Goal: Obtain resource: Download file/media

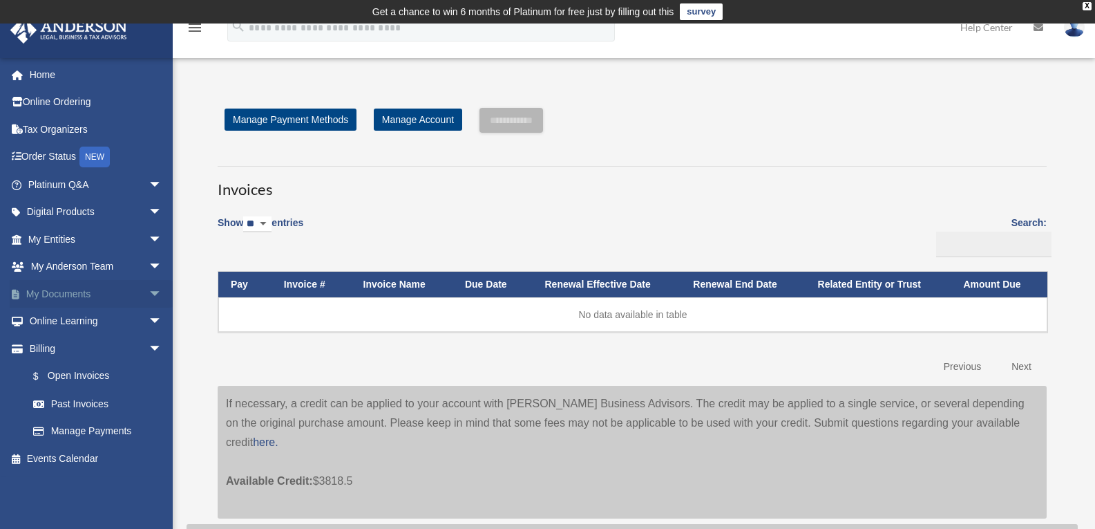
click at [52, 295] on link "My Documents arrow_drop_down" at bounding box center [96, 294] width 173 height 28
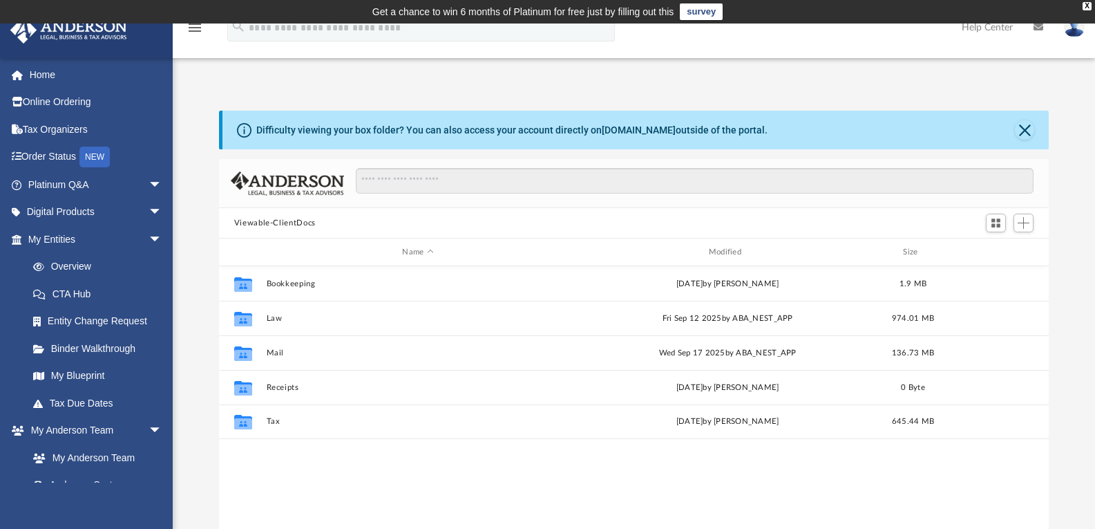
scroll to position [304, 819]
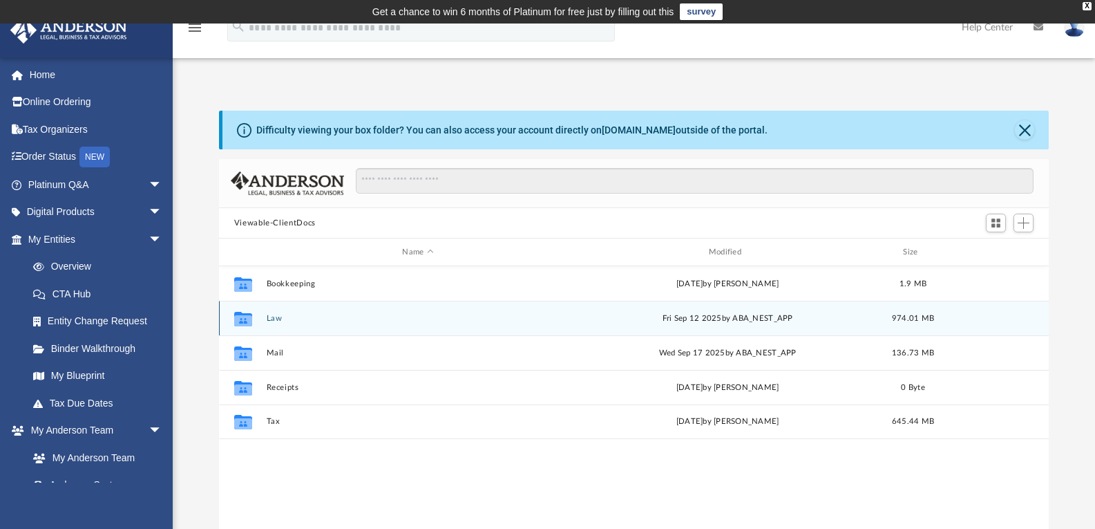
click at [269, 320] on button "Law" at bounding box center [417, 318] width 303 height 9
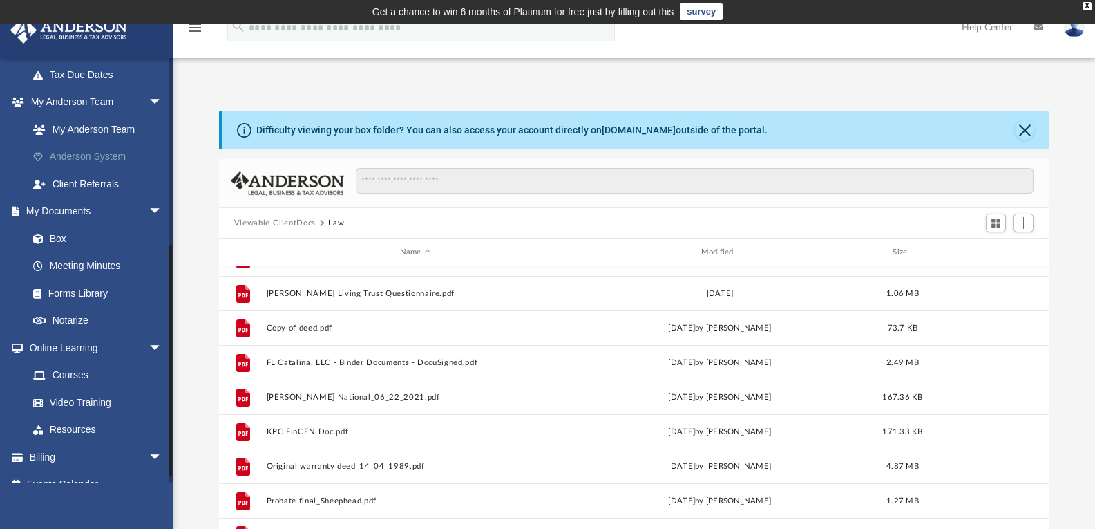
scroll to position [345, 0]
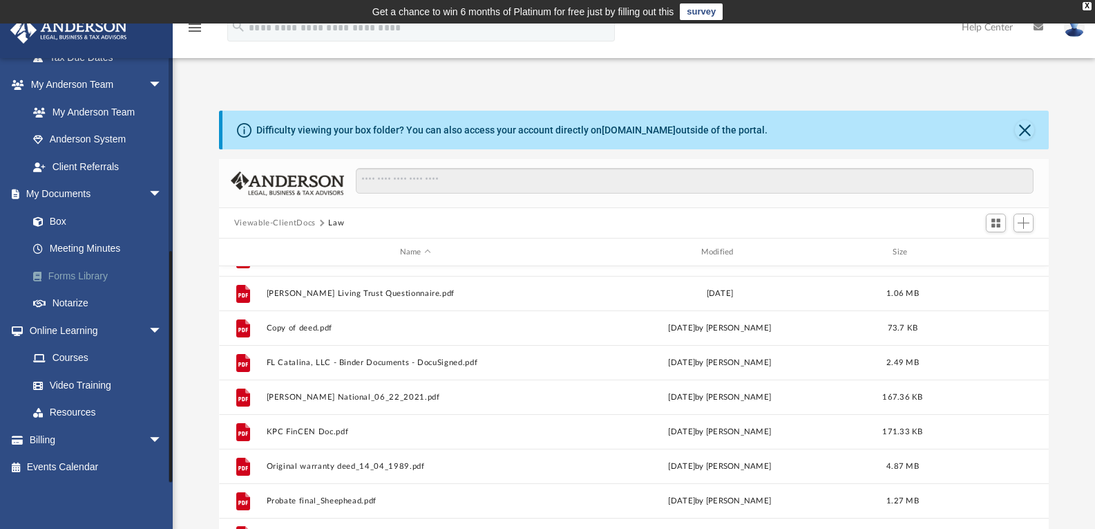
click at [75, 275] on link "Forms Library" at bounding box center [101, 276] width 164 height 28
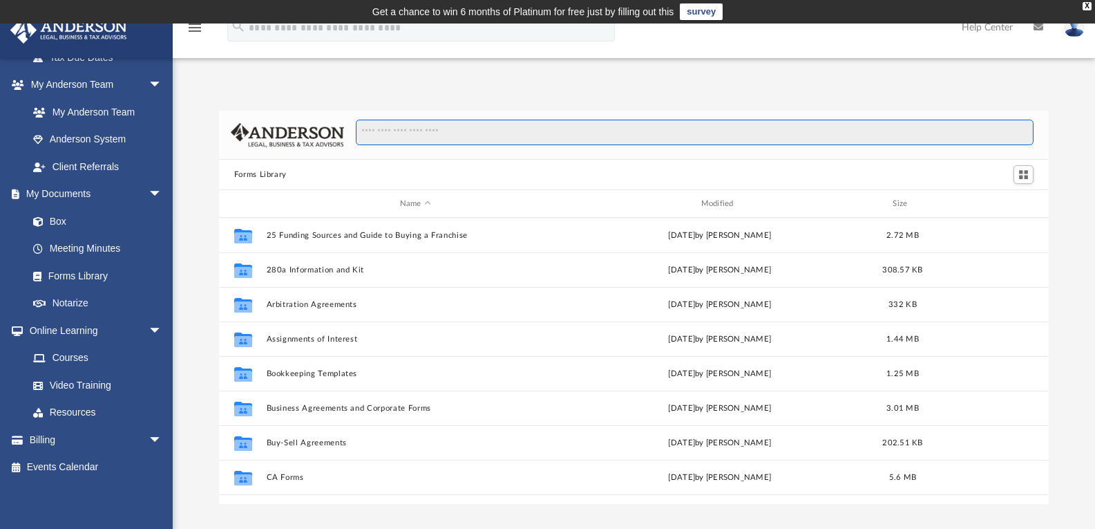
click at [459, 136] on input "Search files and folders" at bounding box center [695, 133] width 678 height 26
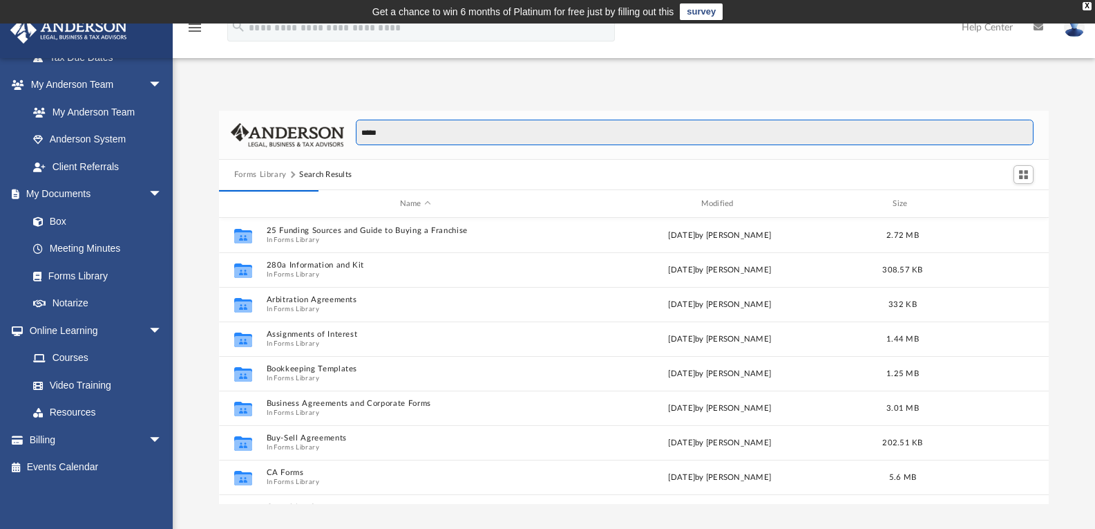
scroll to position [261, 819]
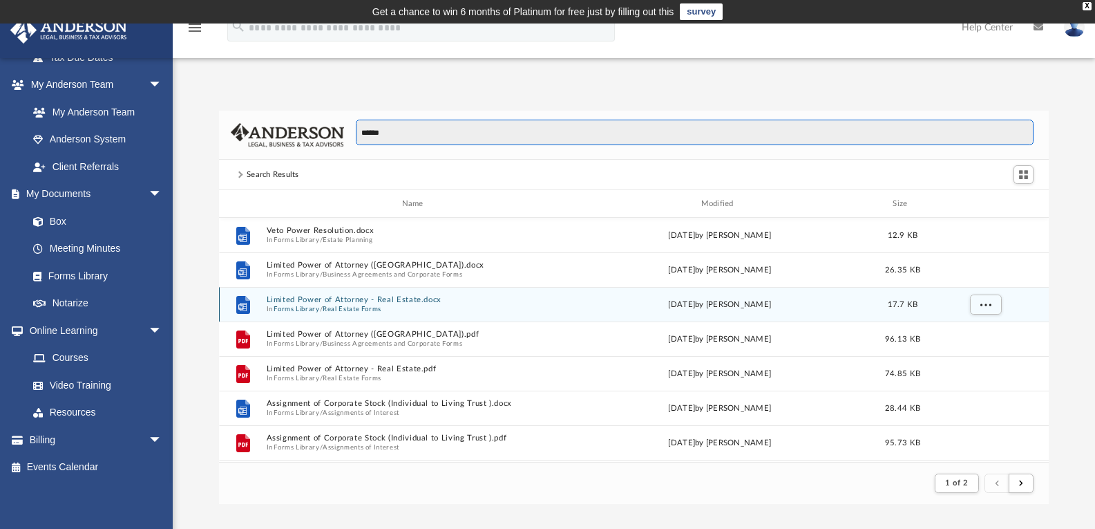
type input "*****"
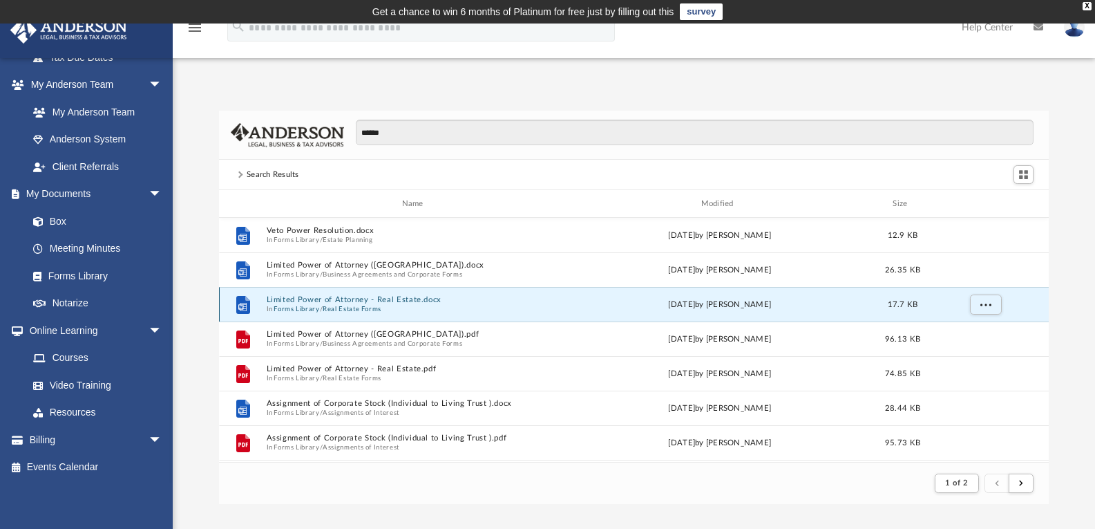
click at [307, 302] on button "Limited Power of Attorney - Real Estate.docx" at bounding box center [415, 299] width 298 height 9
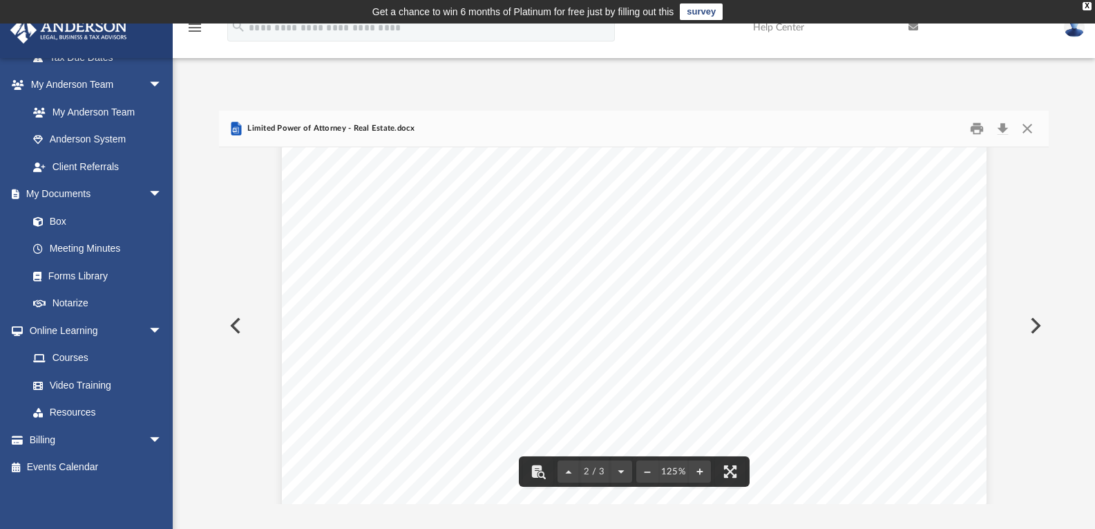
scroll to position [1589, 0]
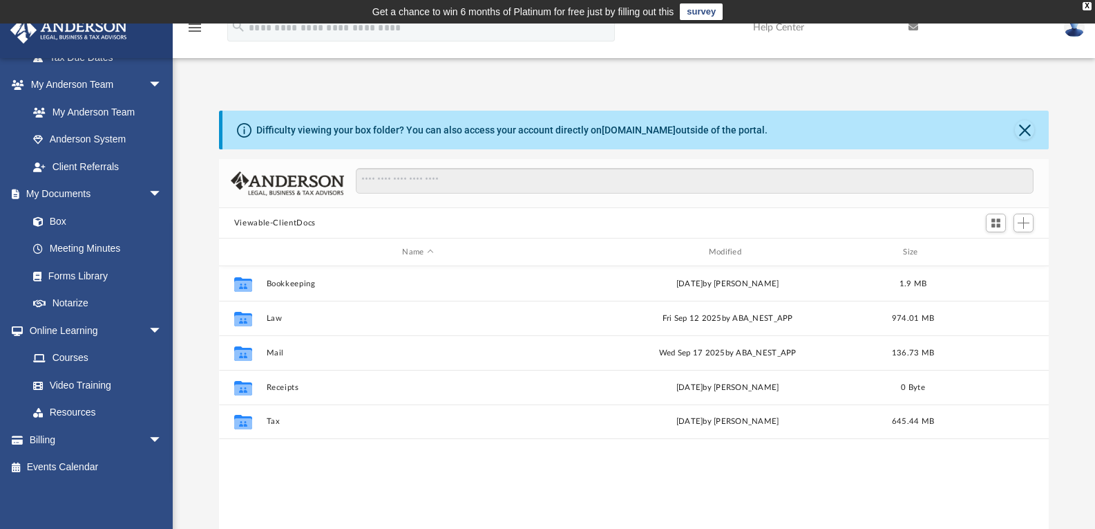
scroll to position [304, 819]
click at [81, 272] on link "Forms Library" at bounding box center [101, 276] width 164 height 28
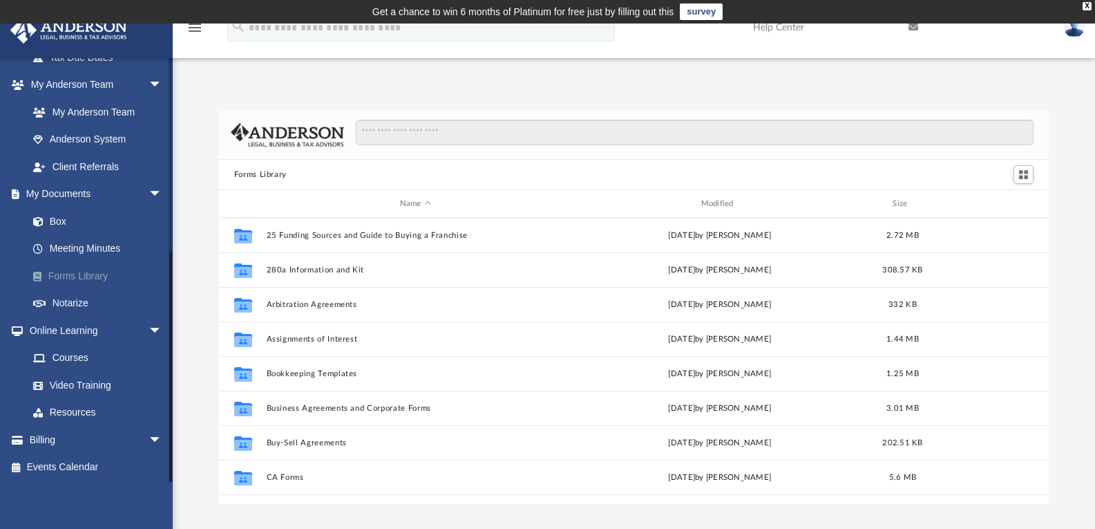
scroll to position [304, 819]
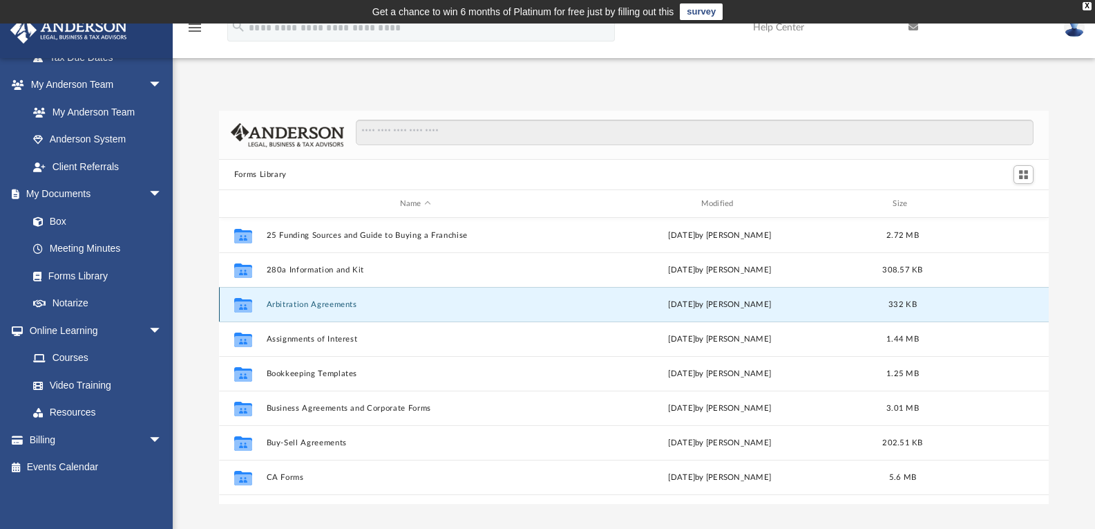
click at [334, 301] on button "Arbitration Agreements" at bounding box center [415, 304] width 298 height 9
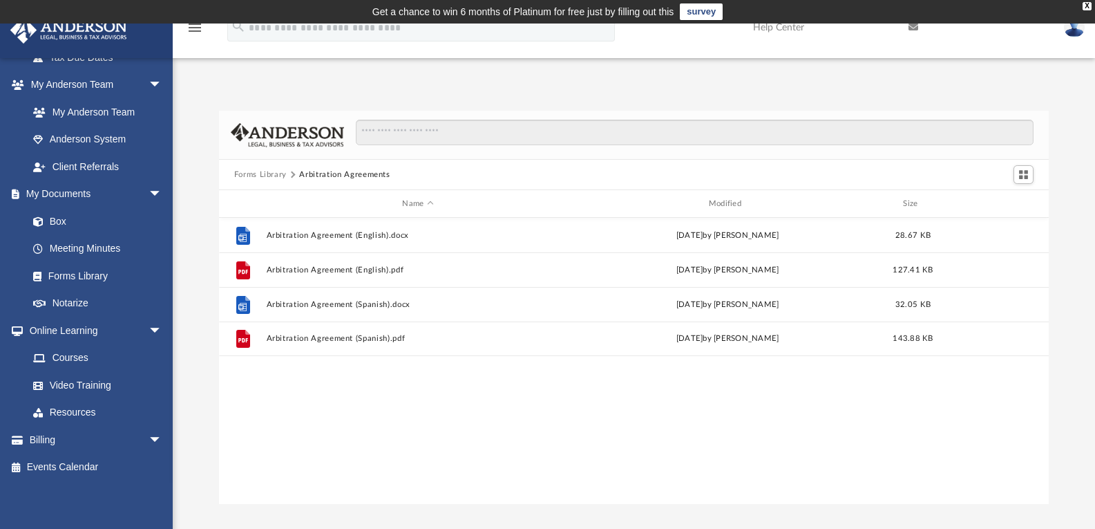
click at [254, 174] on button "Forms Library" at bounding box center [260, 175] width 53 height 12
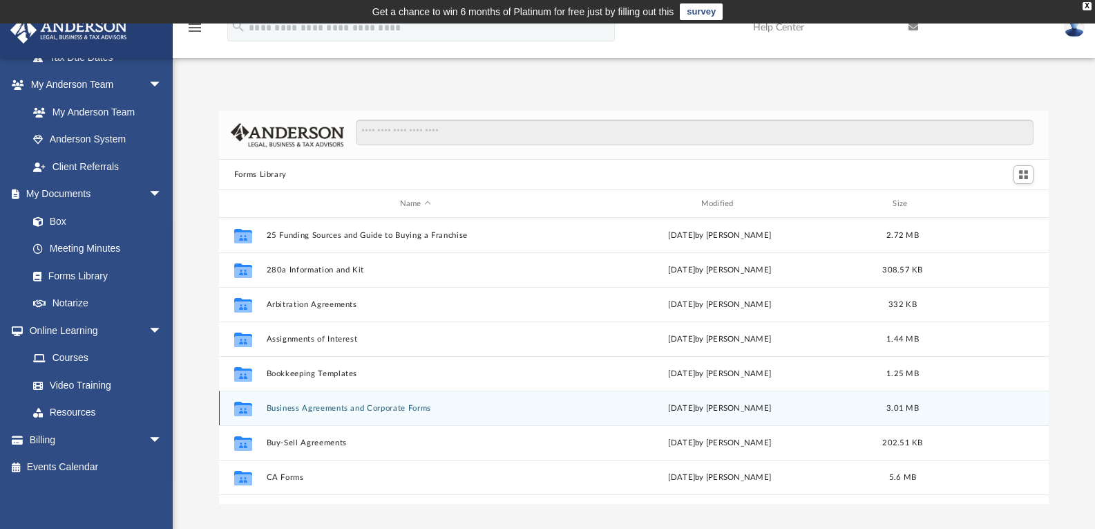
click at [323, 406] on button "Business Agreements and Corporate Forms" at bounding box center [415, 407] width 298 height 9
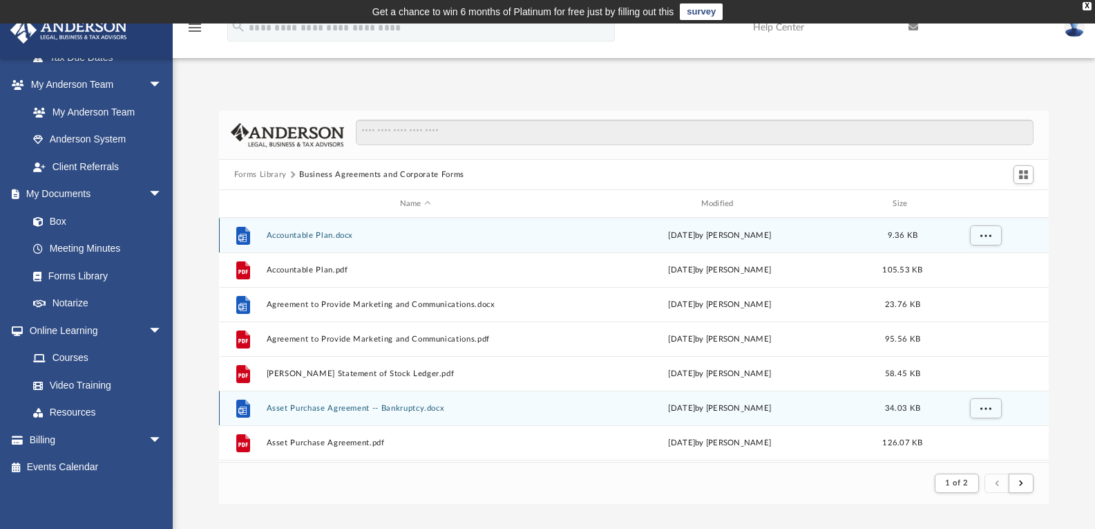
scroll to position [261, 819]
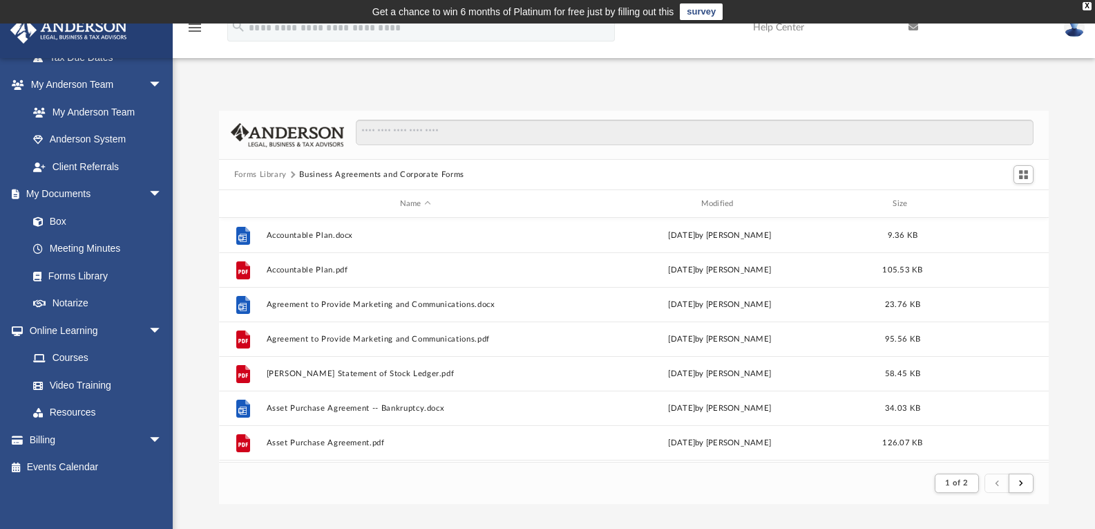
click at [263, 173] on button "Forms Library" at bounding box center [260, 175] width 53 height 12
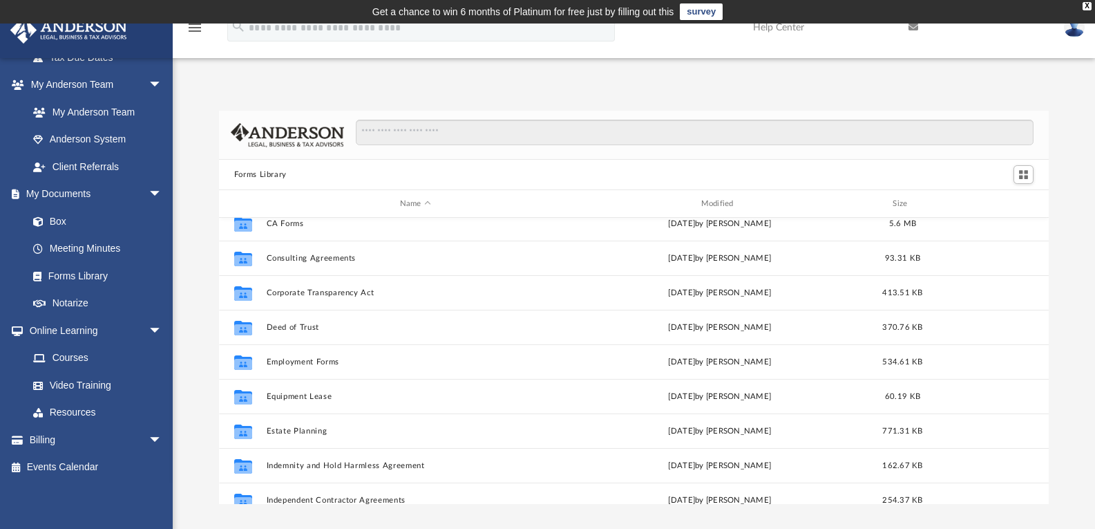
scroll to position [276, 0]
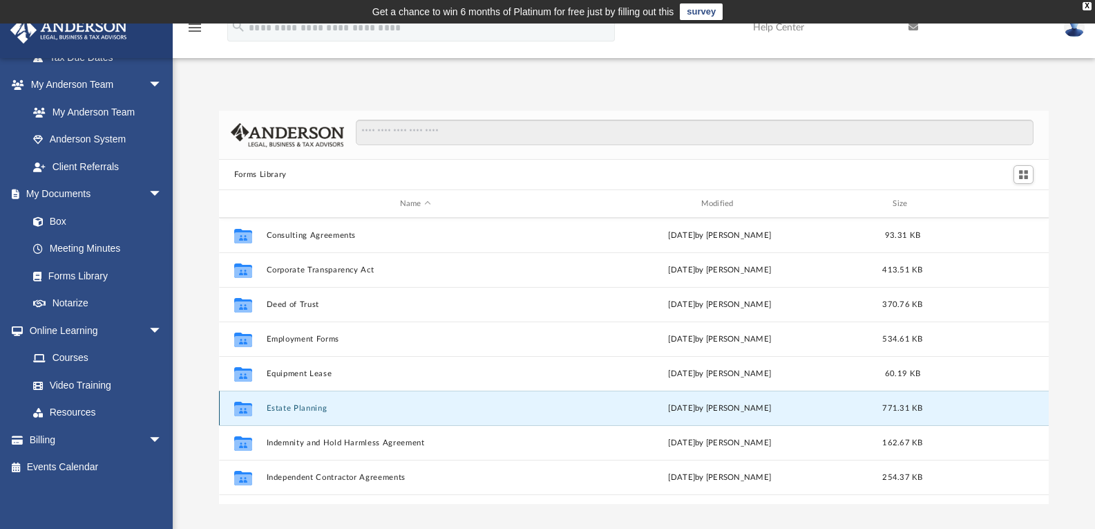
click at [307, 404] on button "Estate Planning" at bounding box center [415, 407] width 298 height 9
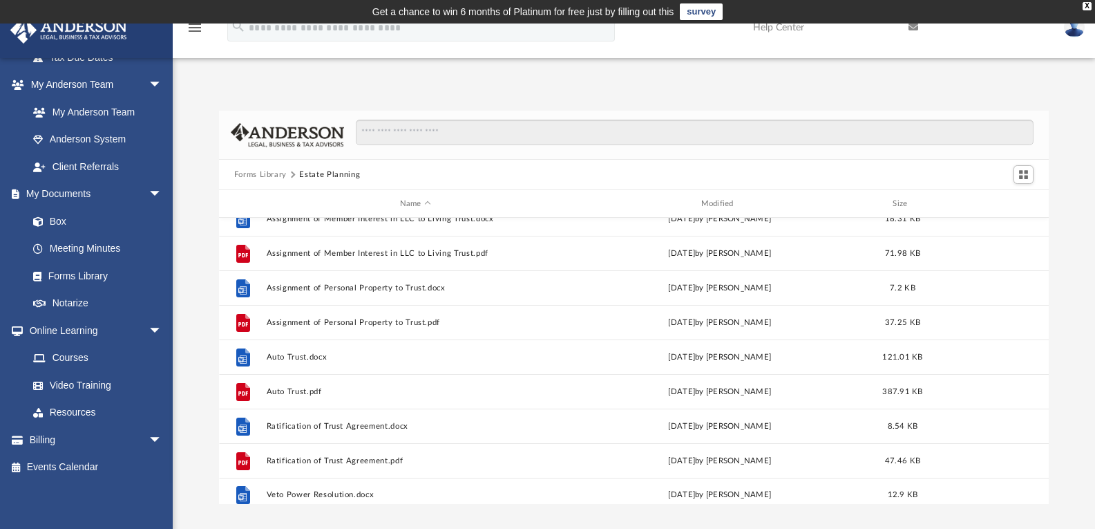
scroll to position [94, 0]
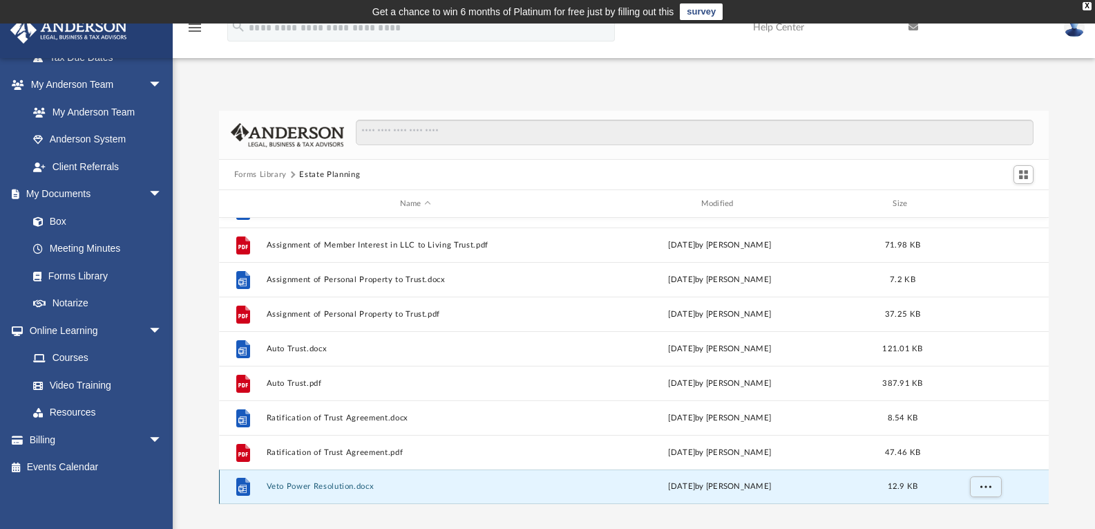
click at [286, 483] on button "Veto Power Resolution.docx" at bounding box center [415, 486] width 298 height 9
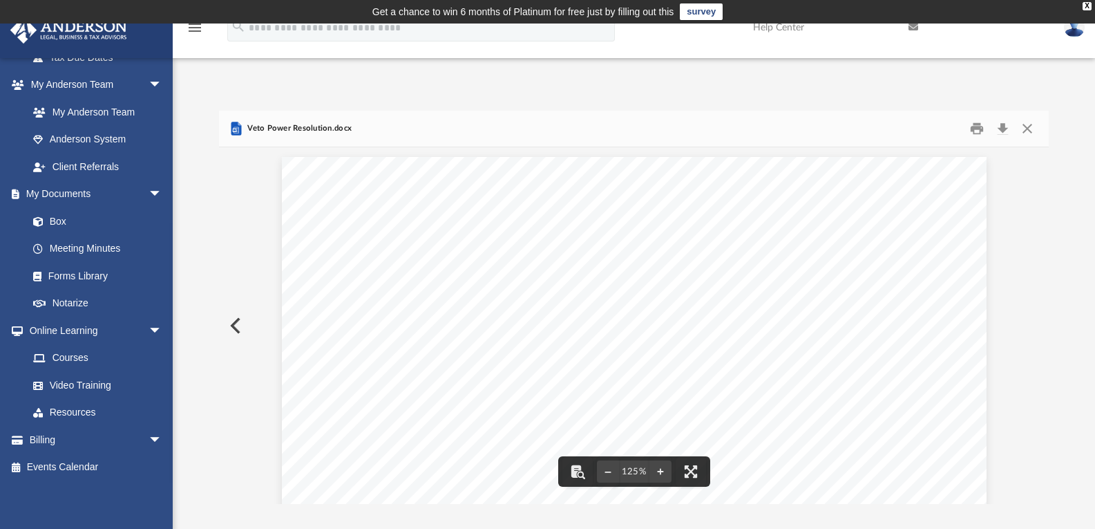
scroll to position [0, 0]
click at [1027, 131] on button "Close" at bounding box center [1027, 128] width 25 height 21
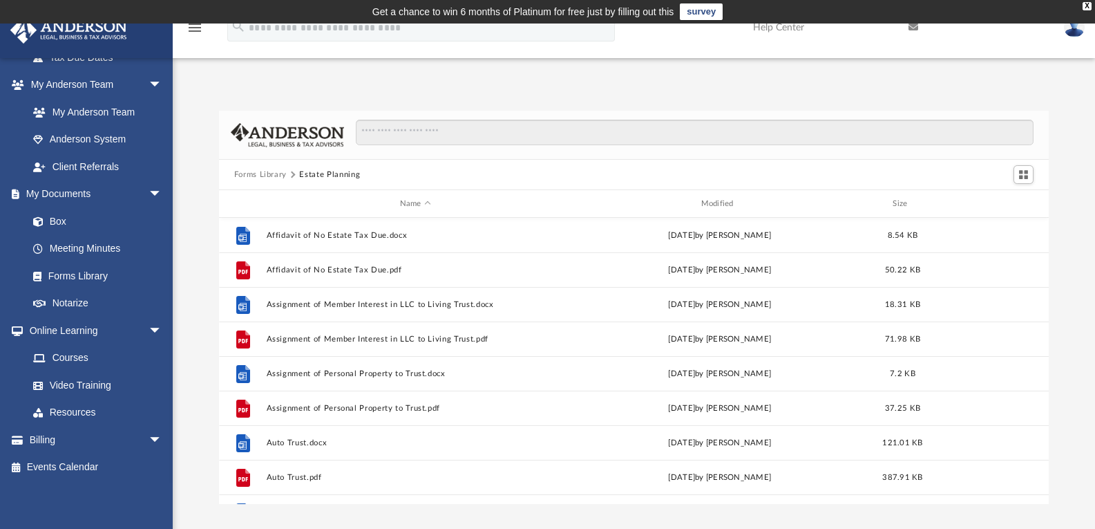
click at [267, 169] on button "Forms Library" at bounding box center [260, 175] width 53 height 12
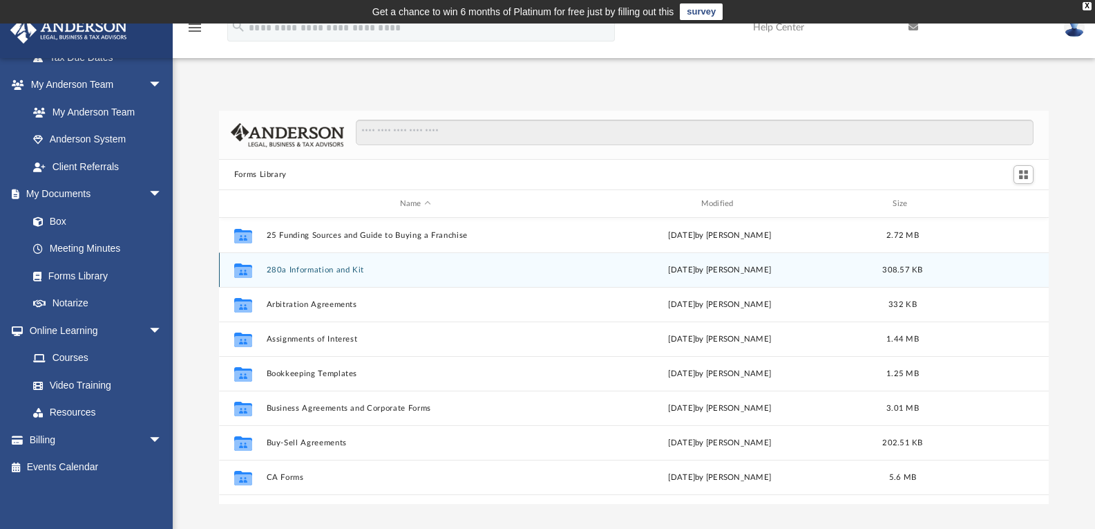
scroll to position [69, 0]
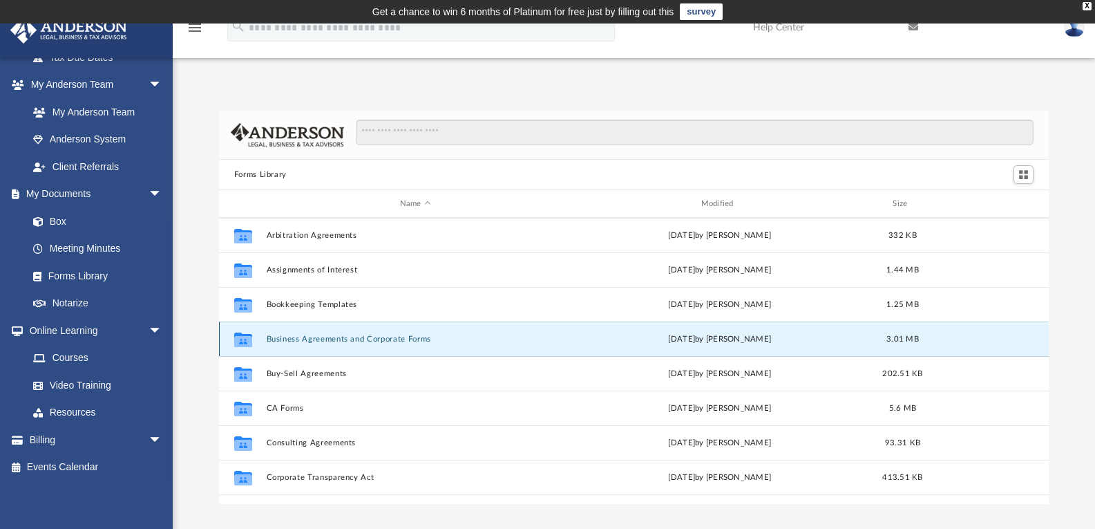
click at [324, 338] on button "Business Agreements and Corporate Forms" at bounding box center [415, 338] width 298 height 9
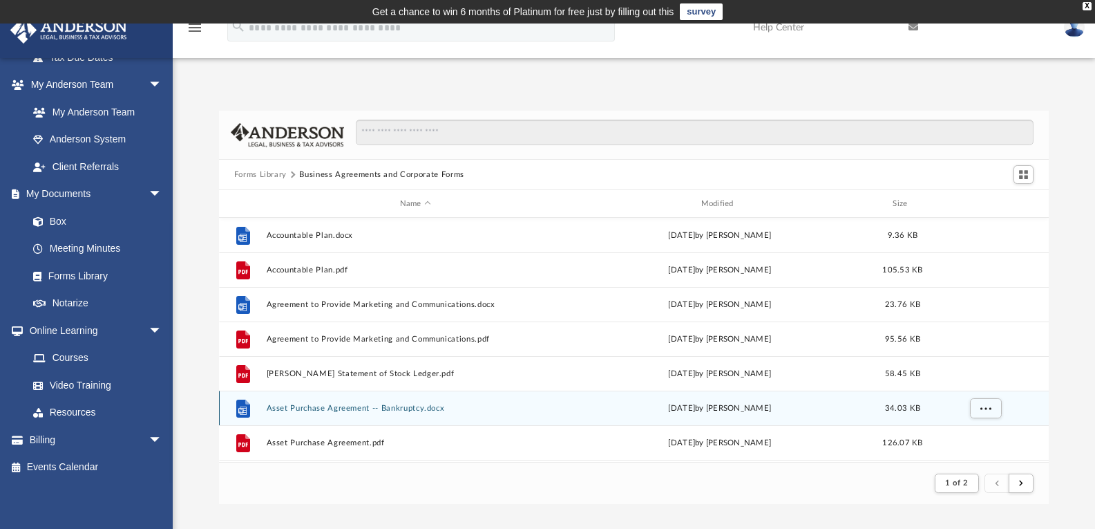
scroll to position [261, 819]
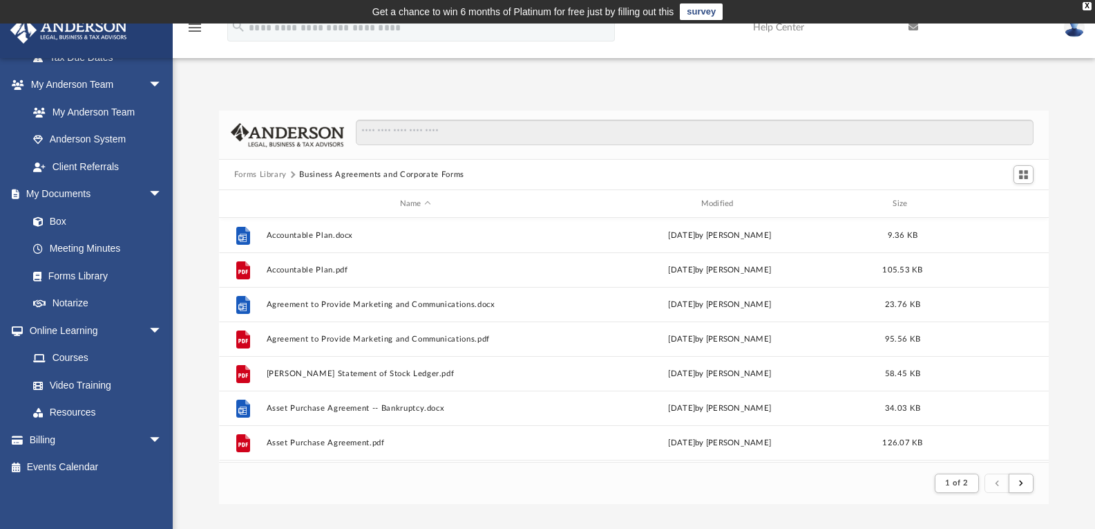
click at [264, 167] on div "Forms Library Business Agreements and Corporate Forms" at bounding box center [634, 175] width 830 height 30
click at [279, 176] on button "Forms Library" at bounding box center [260, 175] width 53 height 12
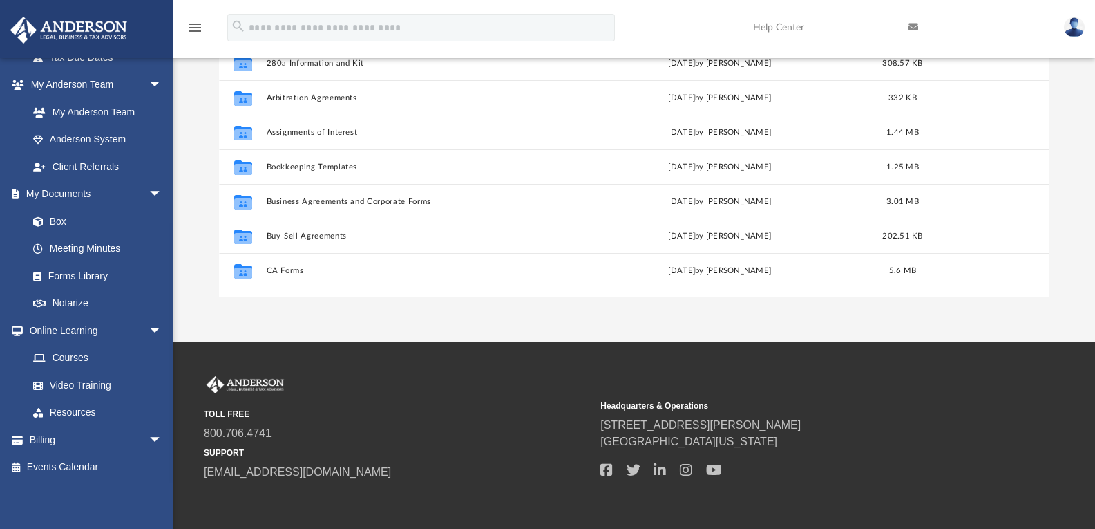
scroll to position [207, 0]
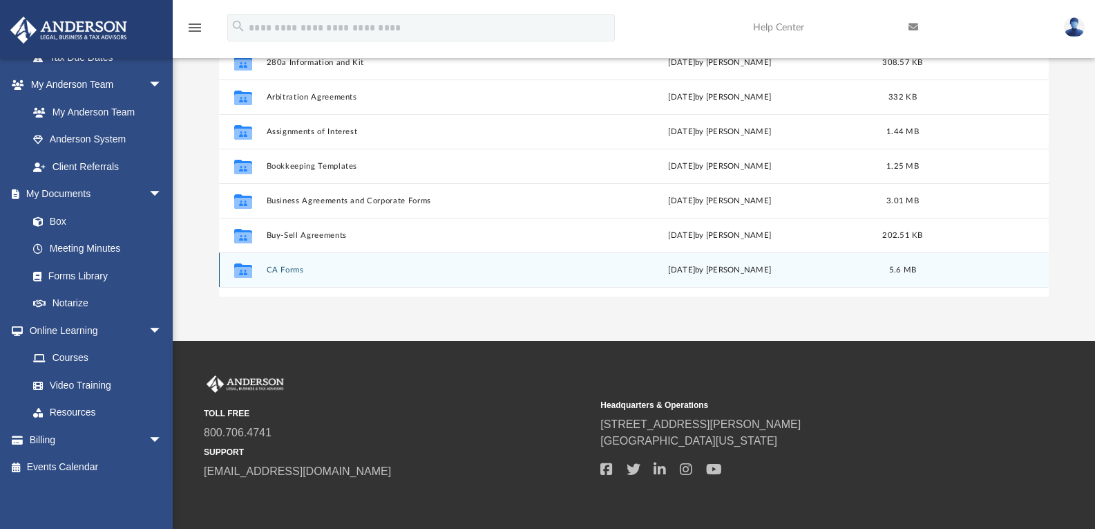
click at [293, 269] on button "CA Forms" at bounding box center [415, 269] width 298 height 9
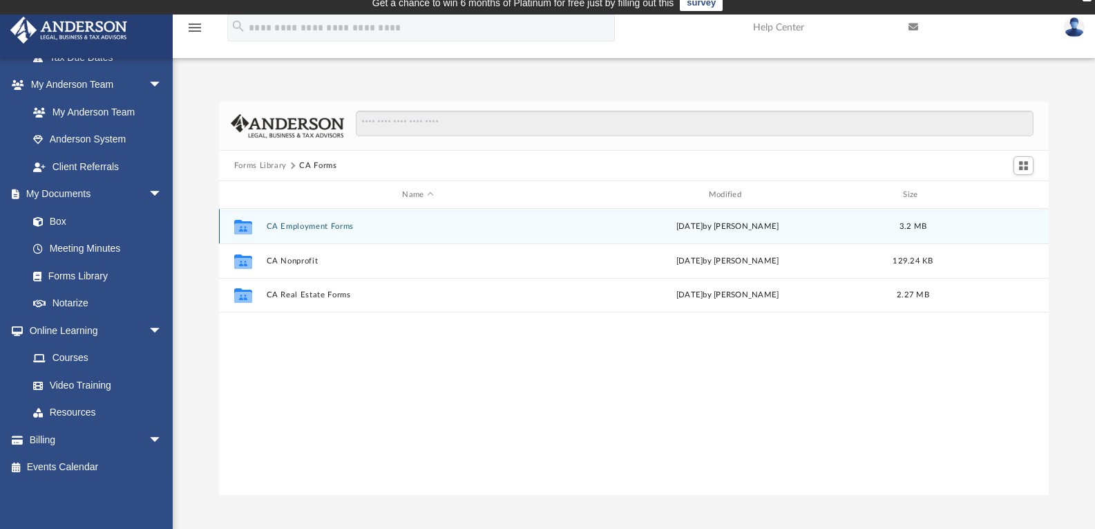
scroll to position [0, 0]
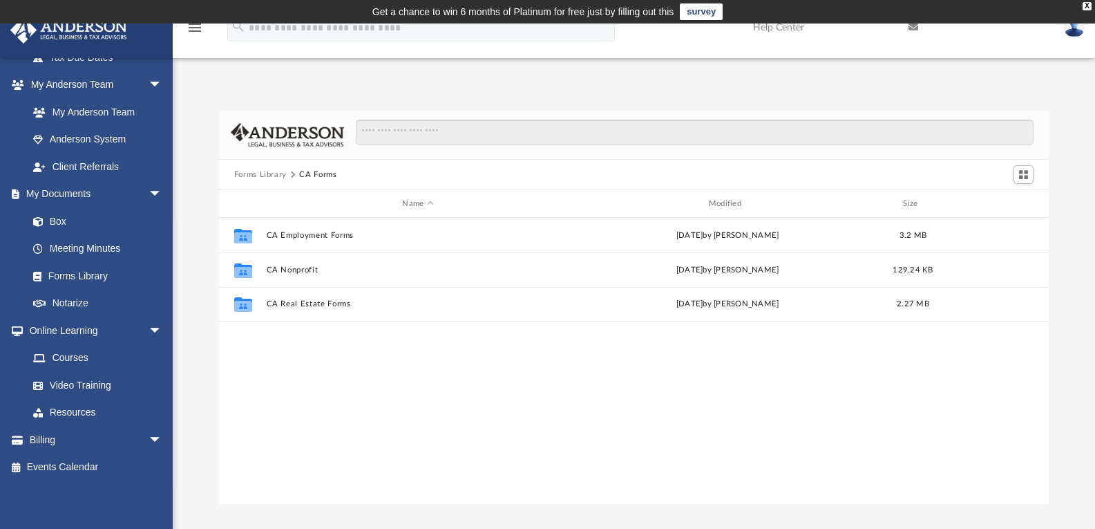
click at [272, 173] on button "Forms Library" at bounding box center [260, 175] width 53 height 12
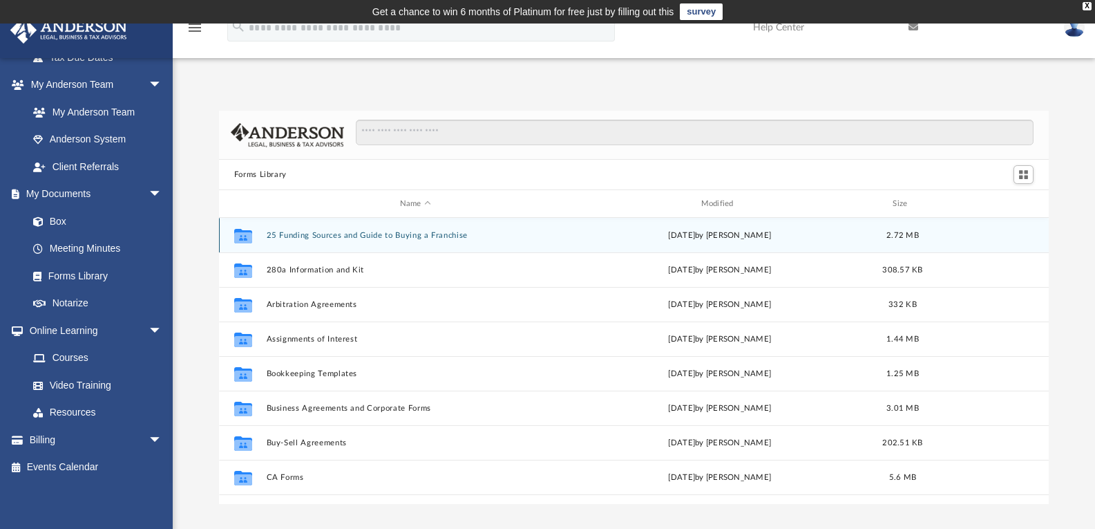
click at [301, 232] on button "25 Funding Sources and Guide to Buying a Franchise" at bounding box center [415, 235] width 298 height 9
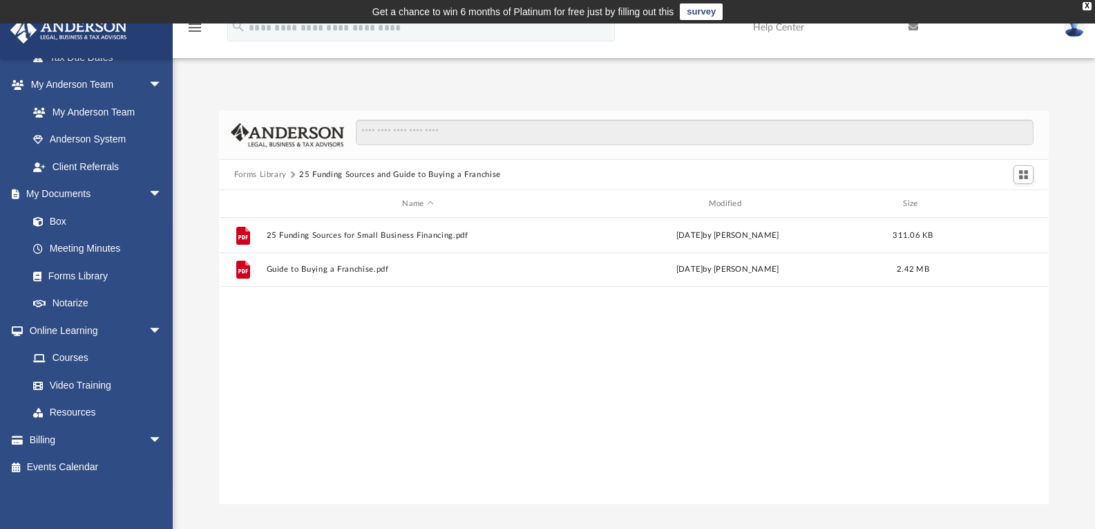
click at [284, 173] on button "Forms Library" at bounding box center [260, 175] width 53 height 12
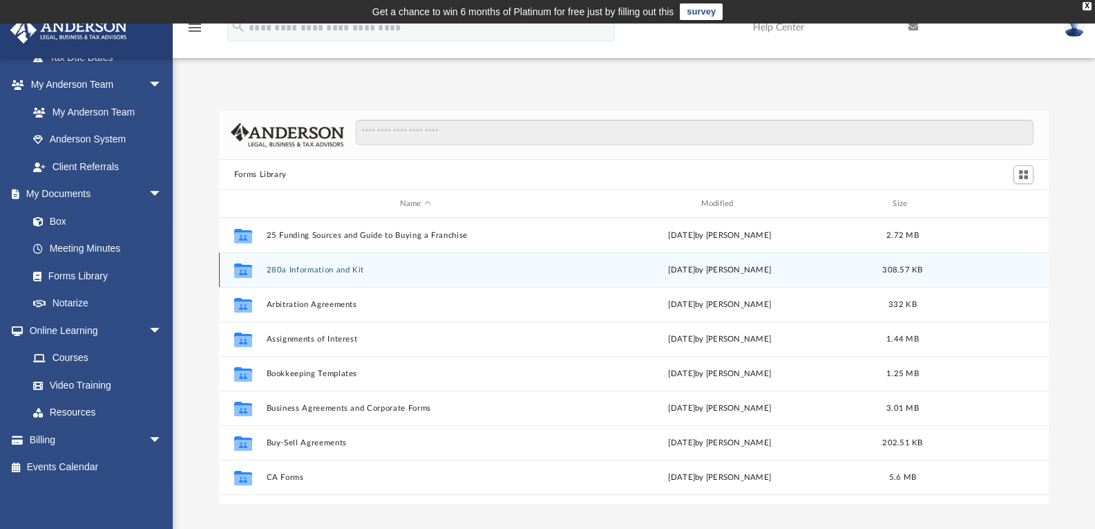
click at [287, 264] on div "Collaborated Folder 280a Information and Kit Wed Nov 13 2024 by Mary Acree 308.…" at bounding box center [634, 269] width 830 height 35
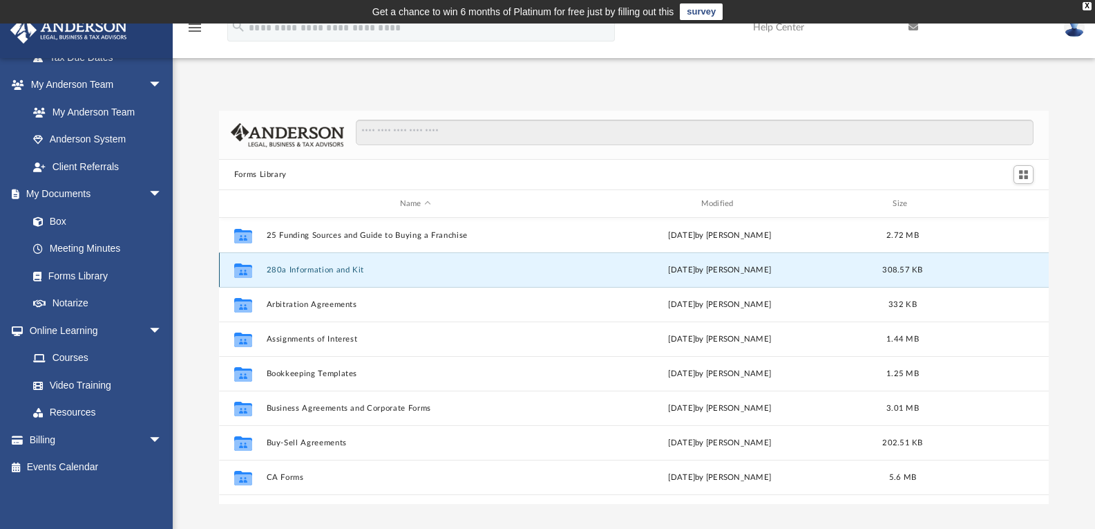
click at [287, 269] on button "280a Information and Kit" at bounding box center [415, 269] width 298 height 9
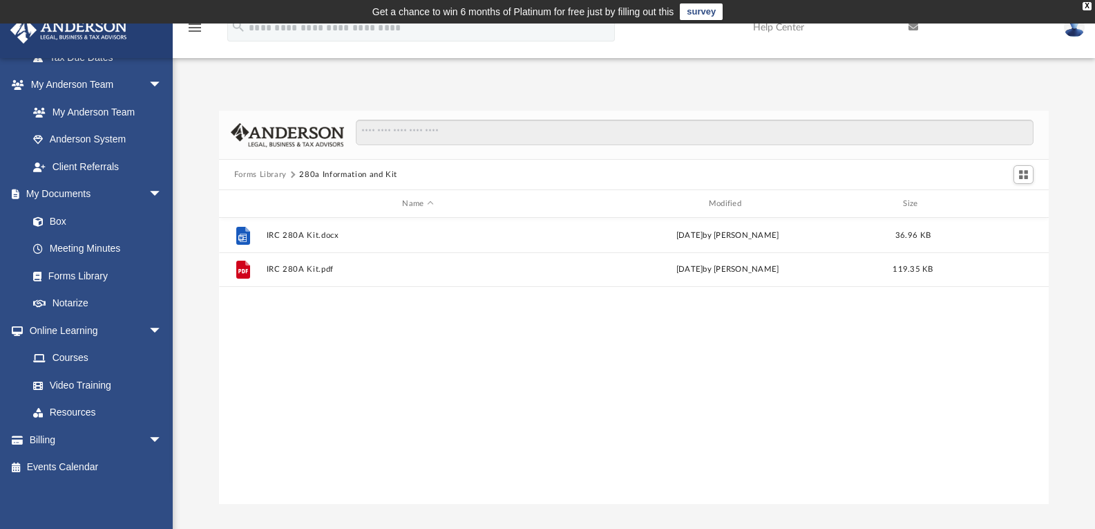
click at [272, 171] on button "Forms Library" at bounding box center [260, 175] width 53 height 12
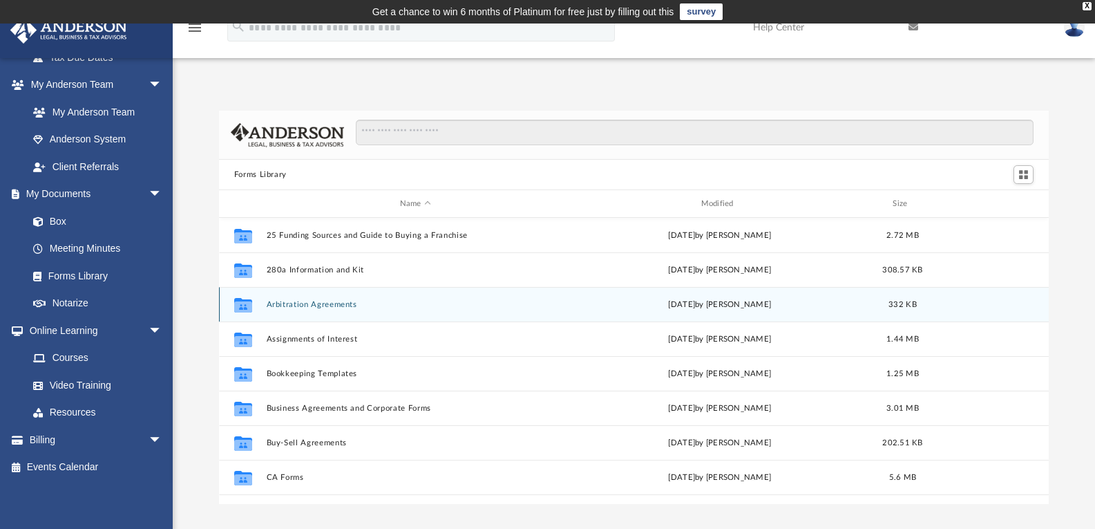
click at [290, 301] on button "Arbitration Agreements" at bounding box center [415, 304] width 298 height 9
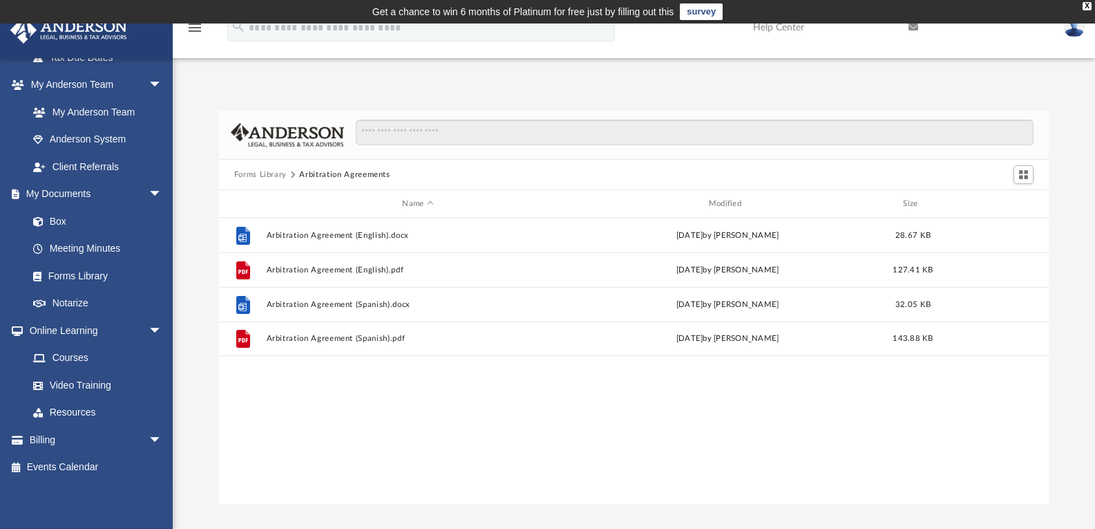
click at [260, 169] on button "Forms Library" at bounding box center [260, 175] width 53 height 12
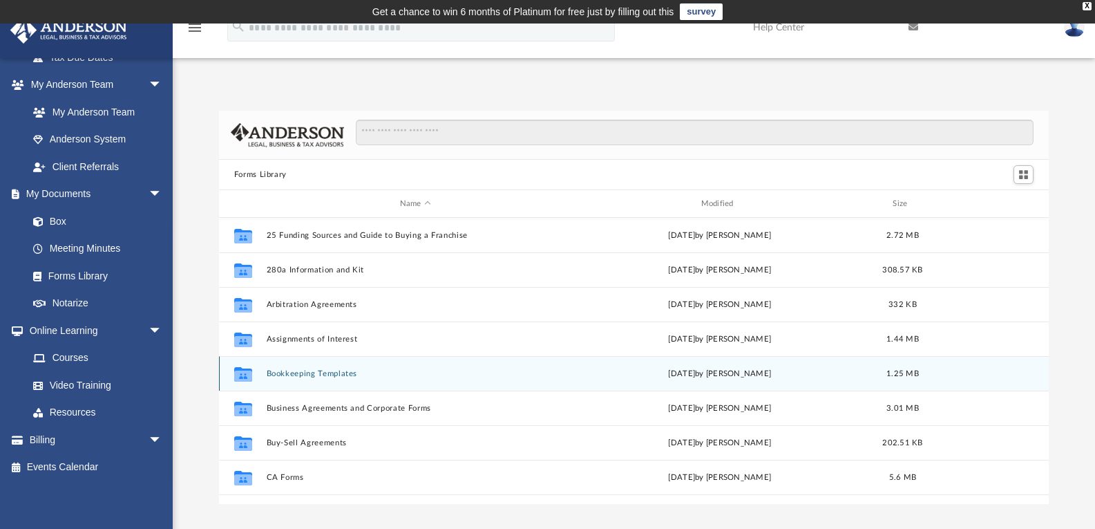
click at [283, 369] on button "Bookkeeping Templates" at bounding box center [415, 373] width 298 height 9
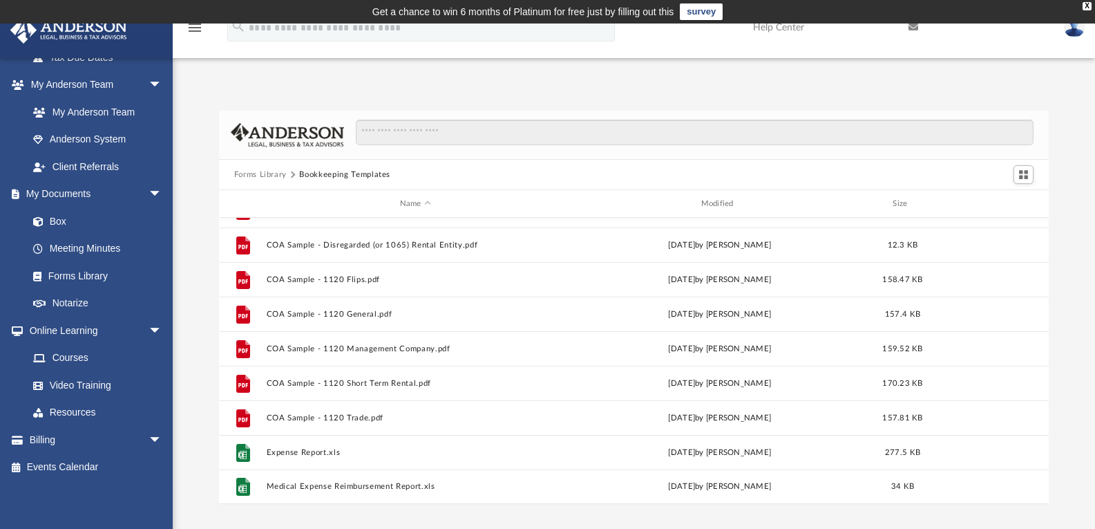
click at [269, 177] on button "Forms Library" at bounding box center [260, 175] width 53 height 12
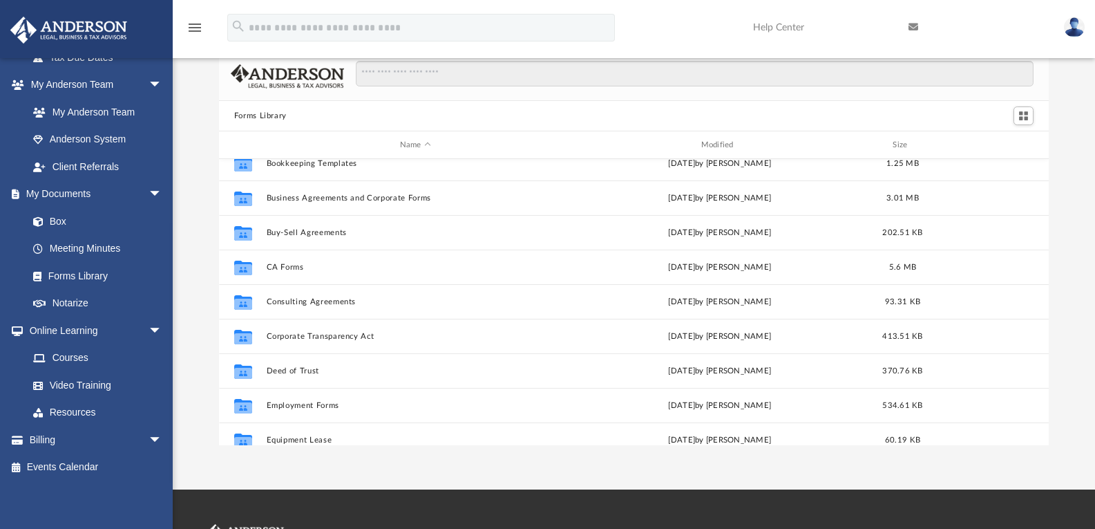
scroll to position [207, 0]
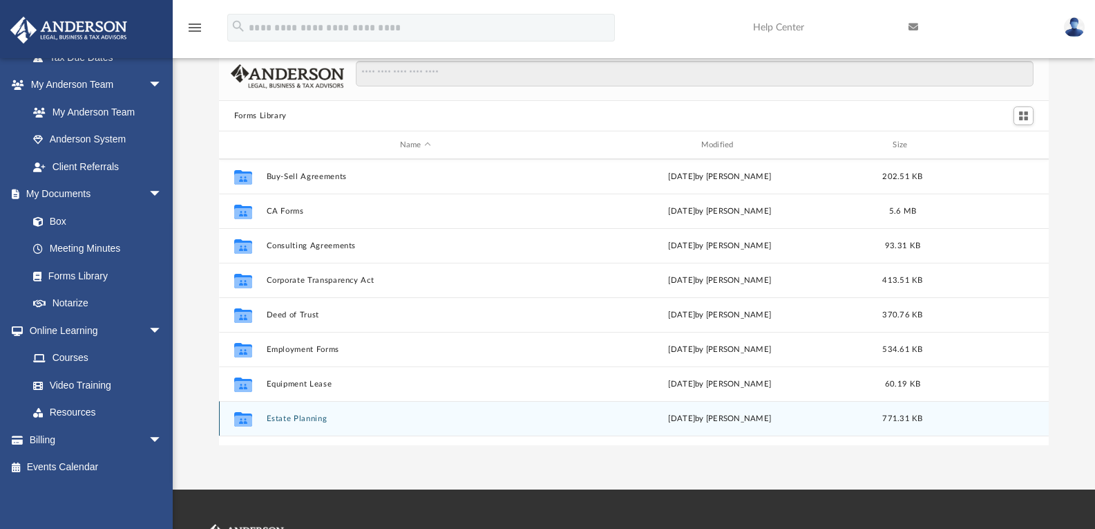
click at [300, 414] on button "Estate Planning" at bounding box center [415, 418] width 298 height 9
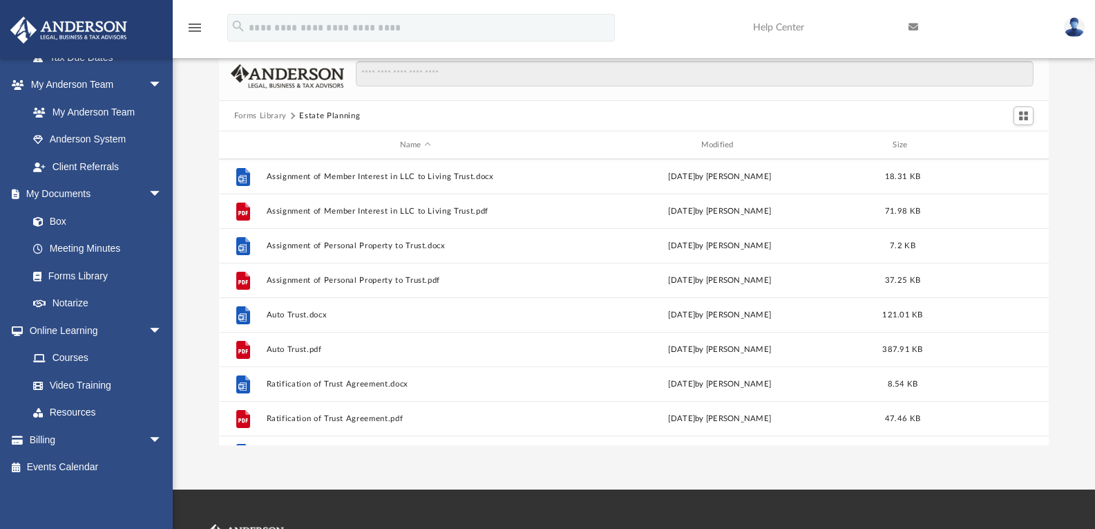
scroll to position [94, 0]
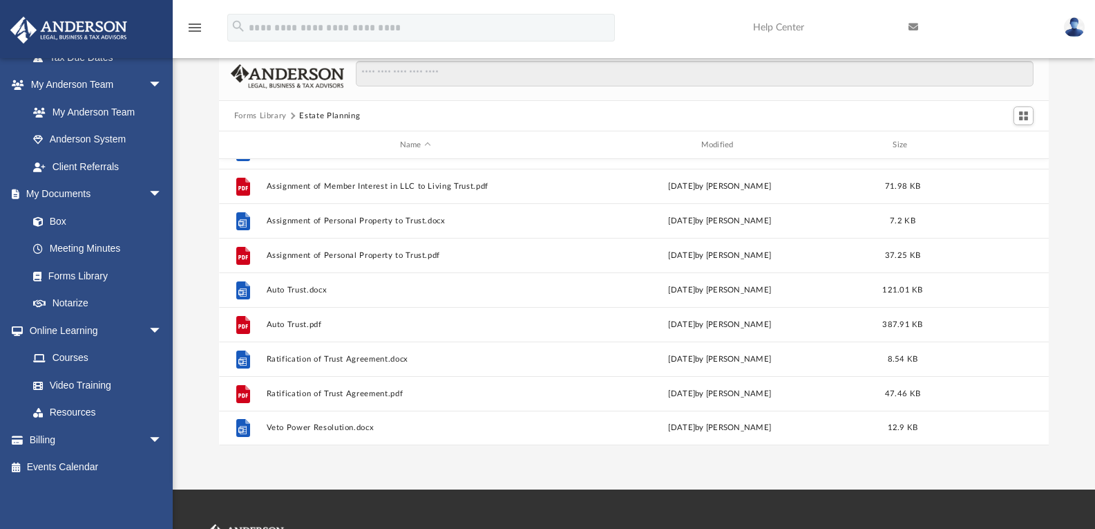
click at [265, 120] on button "Forms Library" at bounding box center [260, 116] width 53 height 12
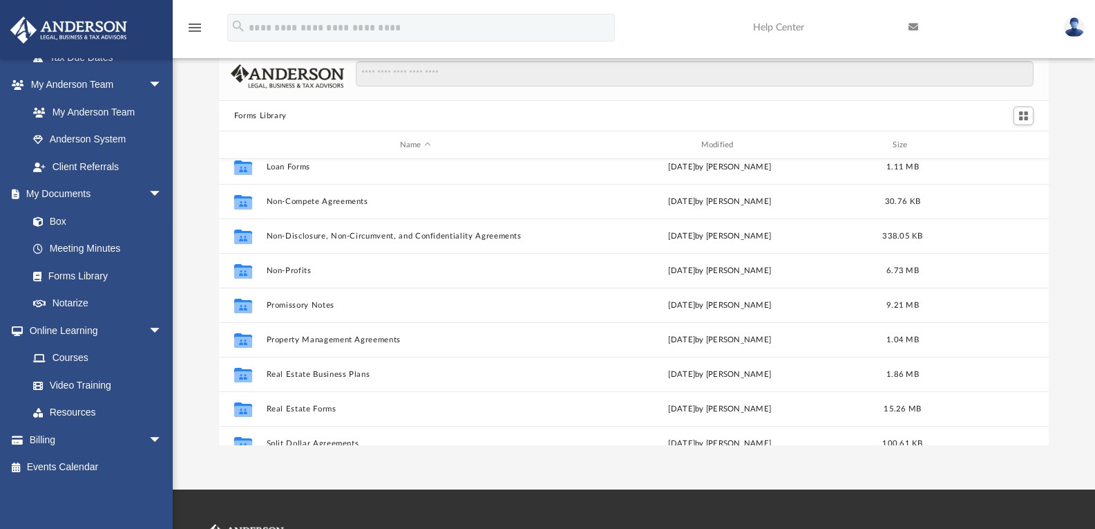
scroll to position [681, 0]
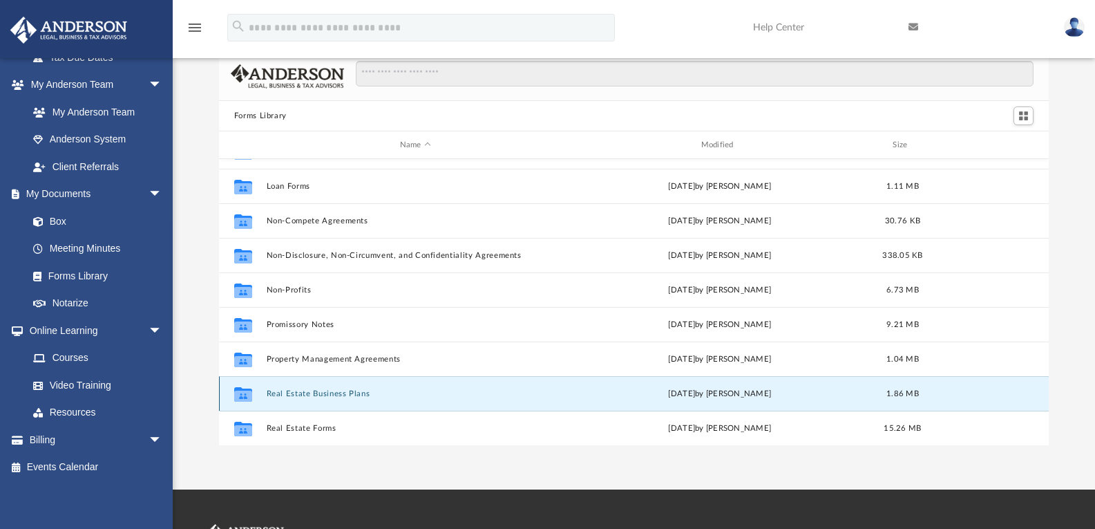
click at [298, 390] on button "Real Estate Business Plans" at bounding box center [415, 393] width 298 height 9
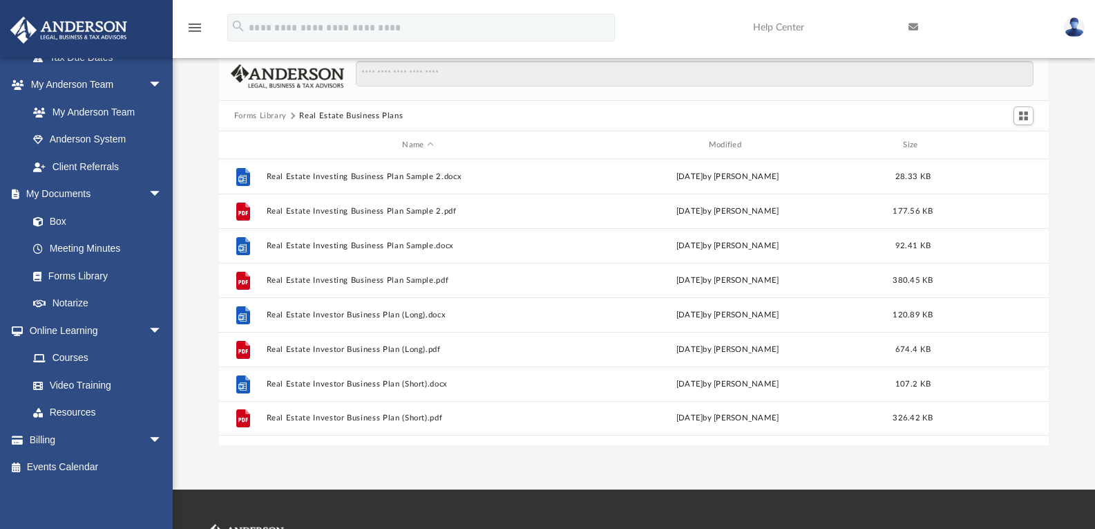
scroll to position [0, 0]
click at [278, 118] on button "Forms Library" at bounding box center [260, 116] width 53 height 12
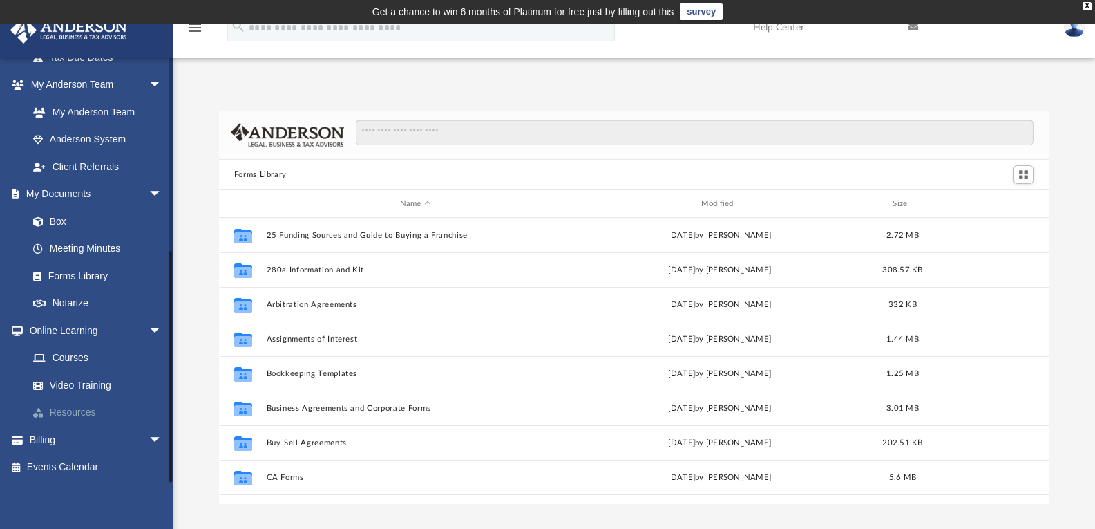
click at [73, 412] on link "Resources" at bounding box center [101, 413] width 164 height 28
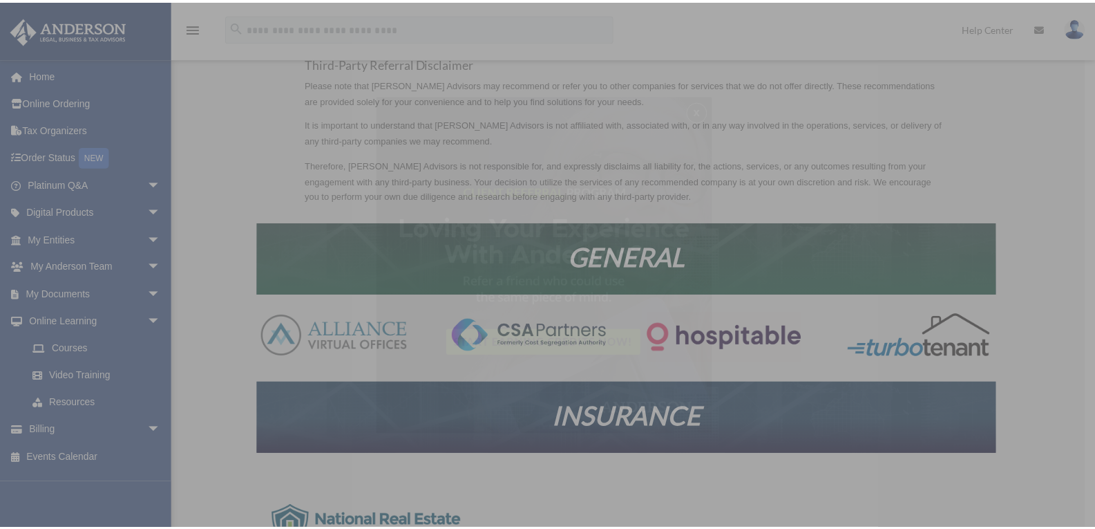
scroll to position [138, 0]
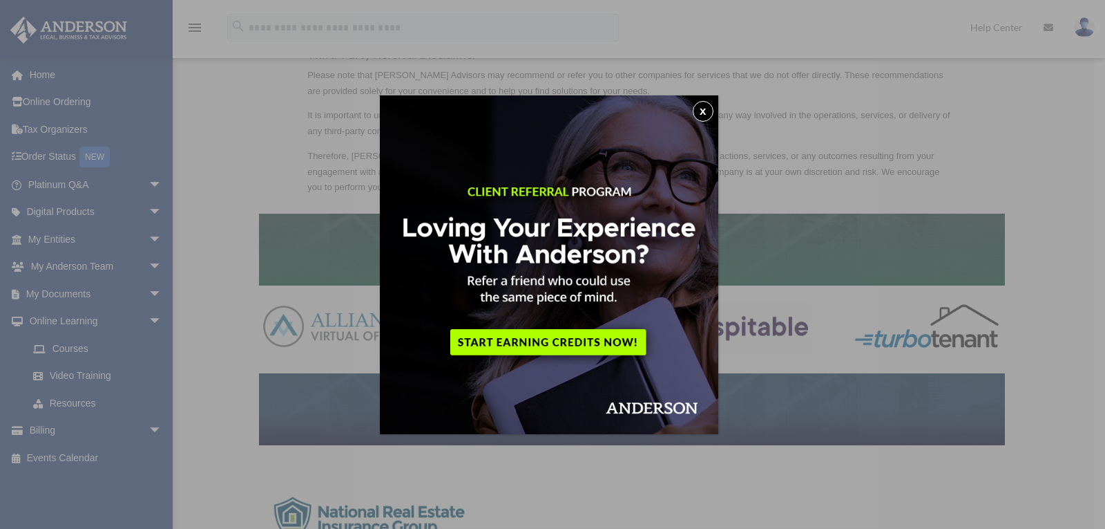
click at [705, 111] on button "x" at bounding box center [703, 111] width 21 height 21
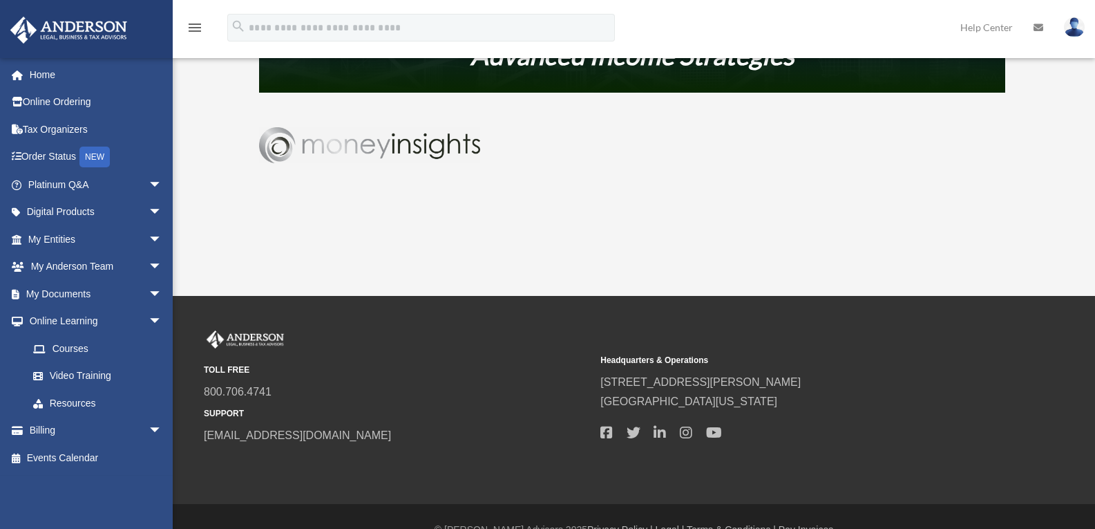
scroll to position [945, 0]
